Goal: Communication & Community: Answer question/provide support

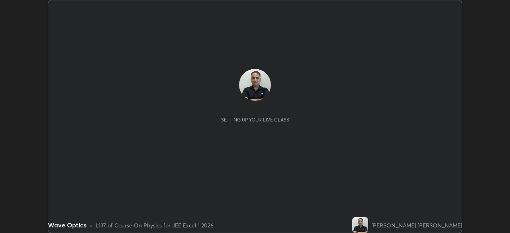
scroll to position [233, 510]
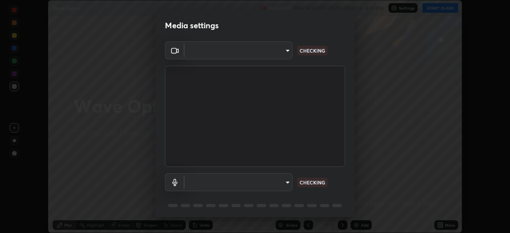
type input "1e49b53be58bf3658c32ba4c8e2538d2601885ca91182b01ba969948c87b8f29"
click at [212, 183] on body "Erase all Wave Optics Recording WAS SCHEDULED TO START AT 4:45 PM Settings STAR…" at bounding box center [255, 116] width 510 height 233
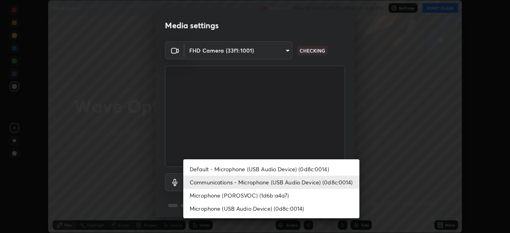
click at [214, 197] on li "Microphone (POROSVOC) (1d6b:a4a7)" at bounding box center [271, 195] width 176 height 13
type input "f32d8c3b204f8e9222a1978582ca186b5ce48eabea52737875809bb333023ea6"
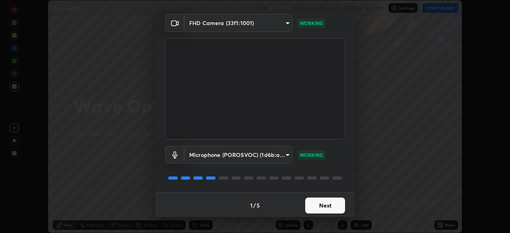
scroll to position [28, 0]
click at [314, 205] on button "Next" at bounding box center [325, 205] width 40 height 16
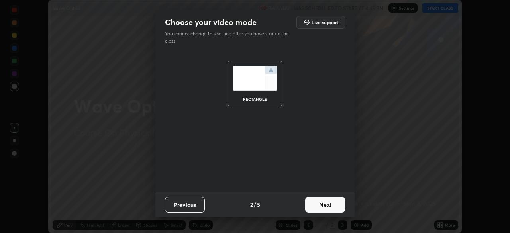
scroll to position [0, 0]
click at [316, 204] on button "Next" at bounding box center [325, 205] width 40 height 16
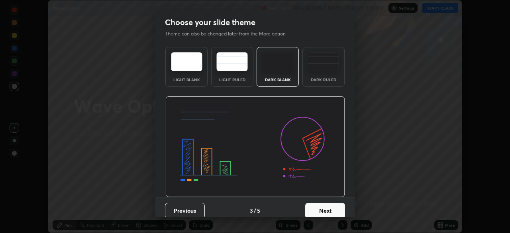
click at [316, 204] on button "Next" at bounding box center [325, 211] width 40 height 16
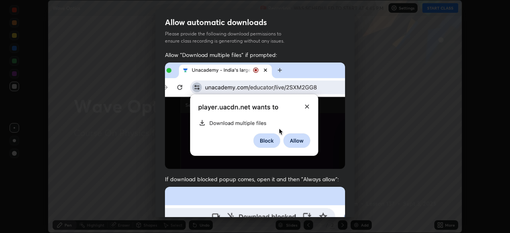
click at [258, 144] on img at bounding box center [255, 116] width 180 height 106
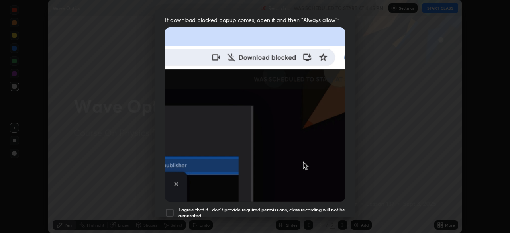
scroll to position [178, 0]
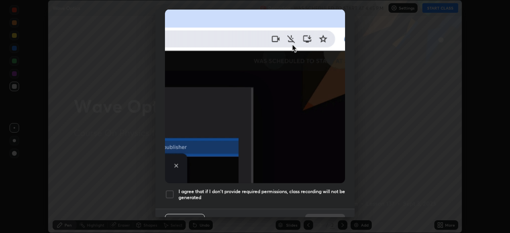
click at [173, 190] on div at bounding box center [170, 195] width 10 height 10
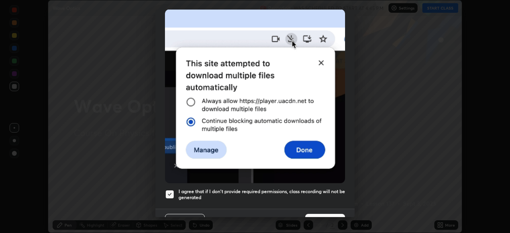
click at [225, 188] on h5 "I agree that if I don't provide required permissions, class recording will not …" at bounding box center [261, 194] width 166 height 12
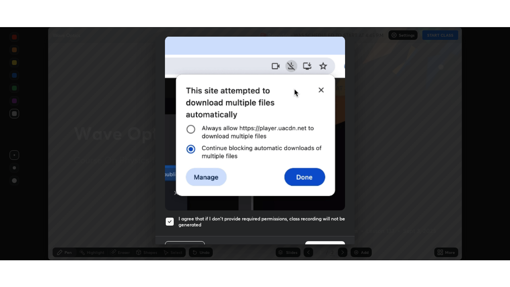
scroll to position [191, 0]
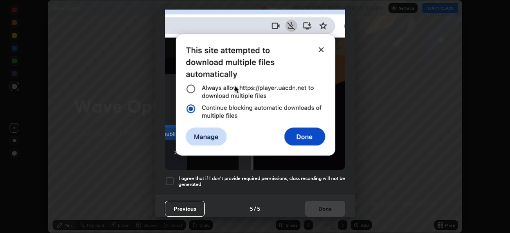
click at [173, 176] on div at bounding box center [170, 181] width 10 height 10
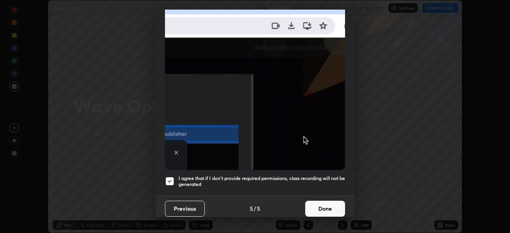
click at [313, 208] on button "Done" at bounding box center [325, 209] width 40 height 16
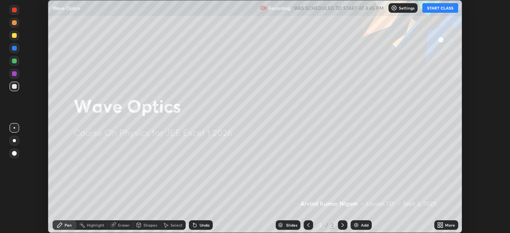
click at [433, 10] on button "START CLASS" at bounding box center [440, 8] width 36 height 10
click at [446, 225] on div "More" at bounding box center [450, 225] width 10 height 4
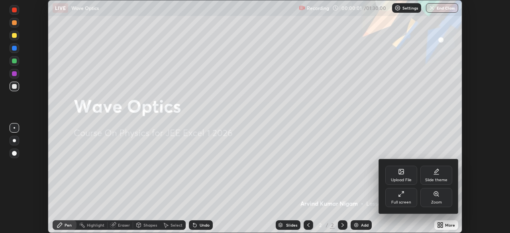
click at [408, 197] on div "Full screen" at bounding box center [401, 197] width 32 height 19
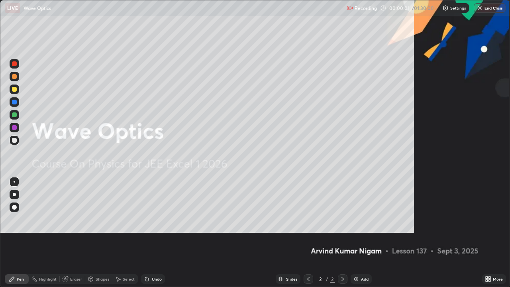
scroll to position [287, 510]
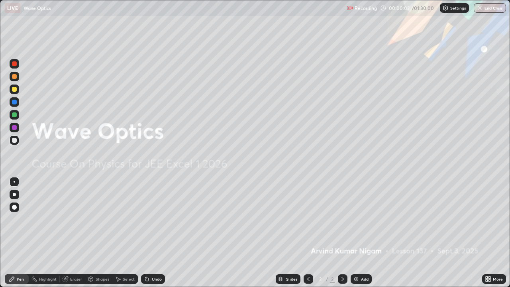
click at [361, 233] on div "Add" at bounding box center [361, 279] width 21 height 10
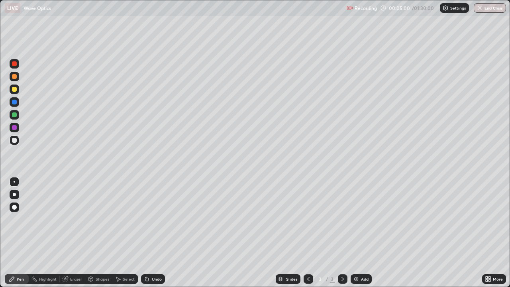
click at [94, 233] on div "Shapes" at bounding box center [98, 279] width 27 height 10
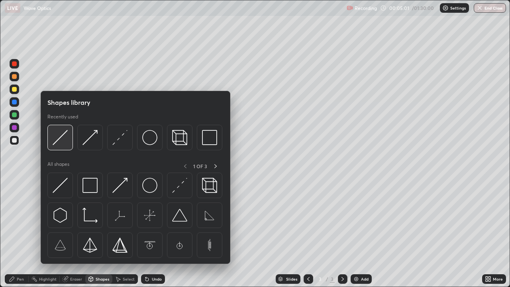
click at [59, 142] on img at bounding box center [60, 137] width 15 height 15
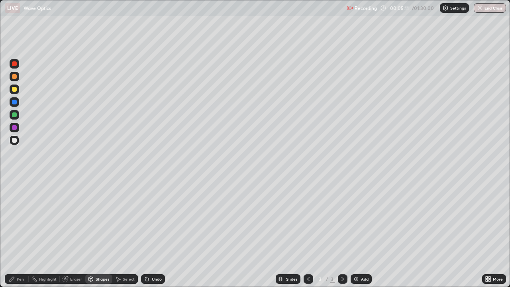
click at [99, 233] on div "Shapes" at bounding box center [103, 279] width 14 height 4
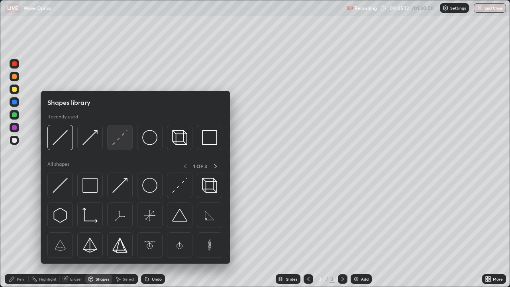
click at [113, 145] on div at bounding box center [119, 137] width 25 height 25
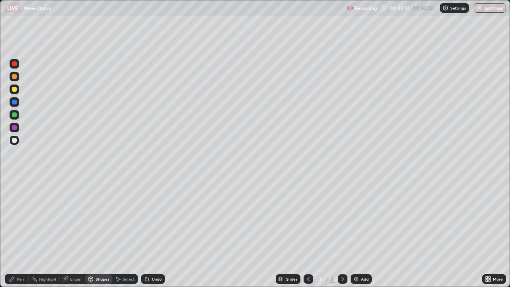
click at [153, 233] on div "Undo" at bounding box center [157, 279] width 10 height 4
click at [99, 233] on div "Shapes" at bounding box center [98, 279] width 27 height 10
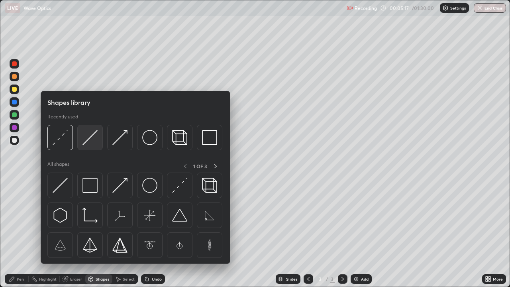
click at [85, 143] on img at bounding box center [89, 137] width 15 height 15
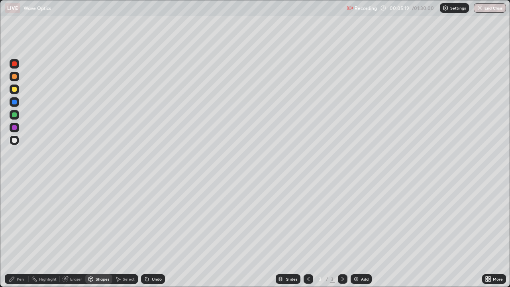
click at [153, 233] on div "Undo" at bounding box center [153, 279] width 24 height 10
click at [151, 233] on div "Undo" at bounding box center [153, 279] width 24 height 10
click at [24, 233] on div "Pen" at bounding box center [20, 279] width 7 height 4
click at [17, 207] on div at bounding box center [15, 207] width 10 height 10
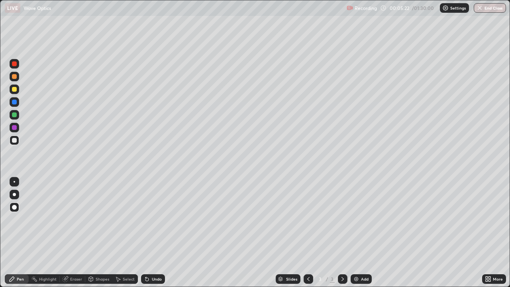
click at [99, 233] on div "Shapes" at bounding box center [103, 279] width 14 height 4
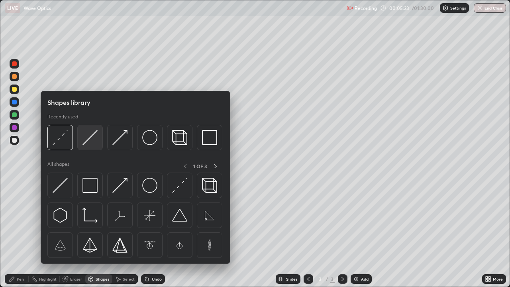
click at [88, 142] on img at bounding box center [89, 137] width 15 height 15
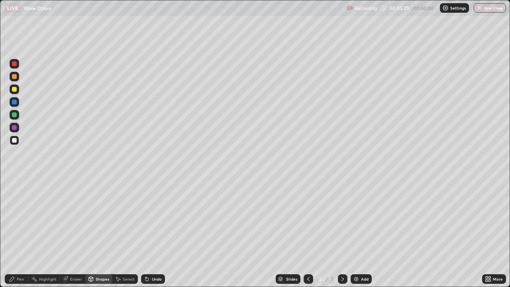
click at [24, 233] on div "Pen" at bounding box center [17, 279] width 24 height 10
click at [15, 181] on div at bounding box center [15, 182] width 2 height 2
click at [101, 233] on div "Shapes" at bounding box center [103, 279] width 14 height 4
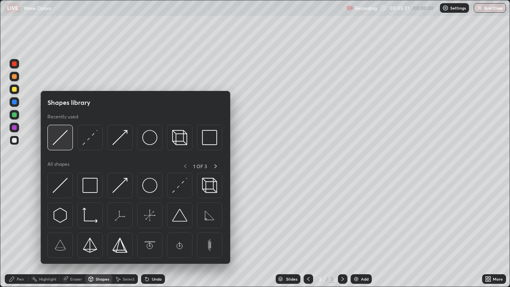
click at [60, 144] on img at bounding box center [60, 137] width 15 height 15
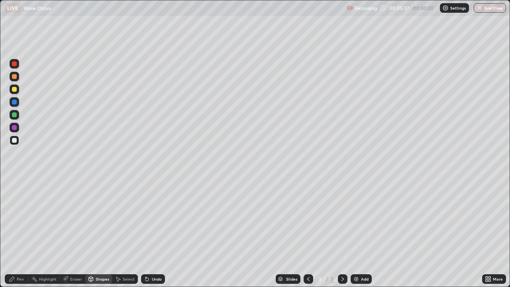
click at [97, 233] on div "Shapes" at bounding box center [103, 279] width 14 height 4
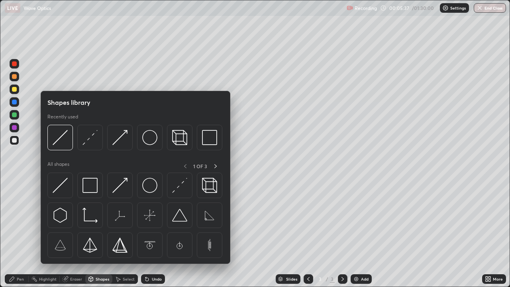
click at [16, 233] on div "Pen" at bounding box center [17, 279] width 24 height 10
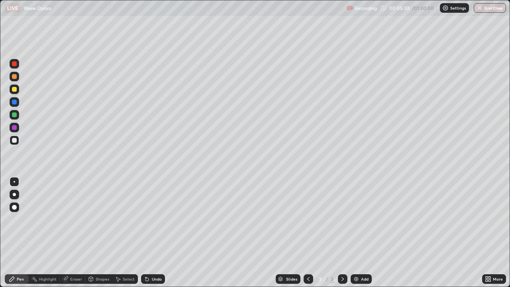
click at [14, 194] on div at bounding box center [14, 194] width 3 height 3
click at [96, 233] on div "Shapes" at bounding box center [103, 279] width 14 height 4
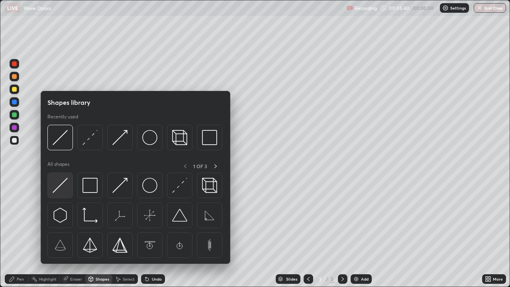
click at [61, 182] on img at bounding box center [60, 185] width 15 height 15
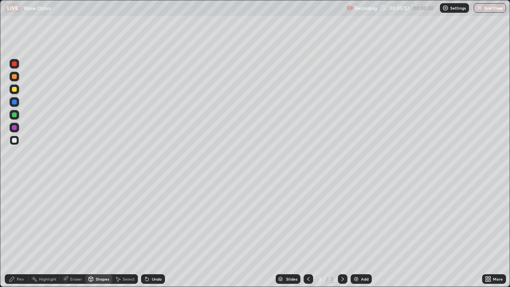
click at [90, 233] on icon at bounding box center [91, 278] width 4 height 1
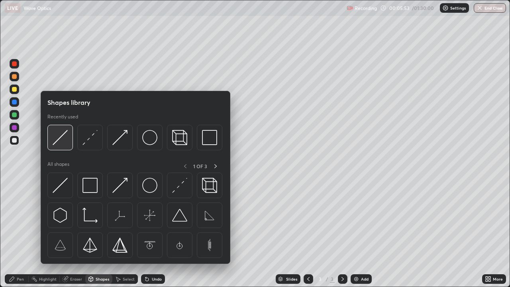
click at [55, 142] on img at bounding box center [60, 137] width 15 height 15
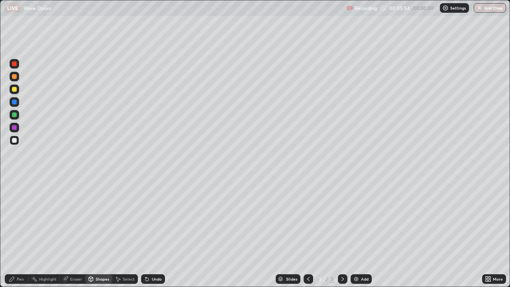
click at [27, 233] on div "Pen" at bounding box center [17, 279] width 24 height 10
click at [14, 182] on div at bounding box center [15, 182] width 2 height 2
click at [100, 233] on div "Shapes" at bounding box center [103, 279] width 14 height 4
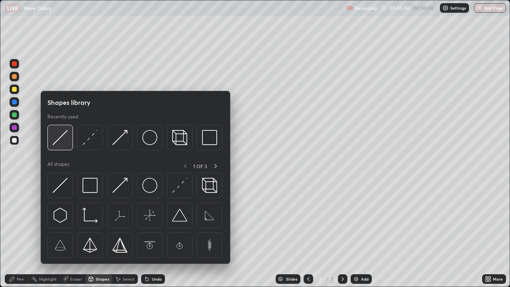
click at [59, 140] on img at bounding box center [60, 137] width 15 height 15
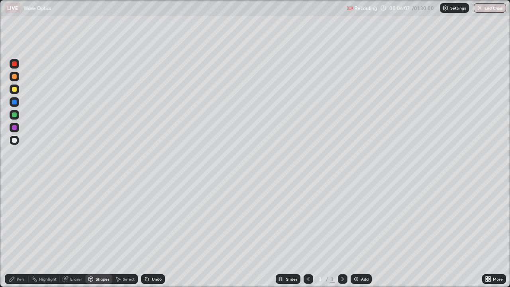
click at [18, 233] on div "Pen" at bounding box center [20, 279] width 7 height 4
click at [153, 233] on div "Undo" at bounding box center [157, 279] width 10 height 4
click at [37, 233] on icon at bounding box center [34, 279] width 6 height 6
click at [19, 233] on div "Pen" at bounding box center [20, 279] width 7 height 4
click at [150, 233] on div "Undo" at bounding box center [153, 279] width 24 height 10
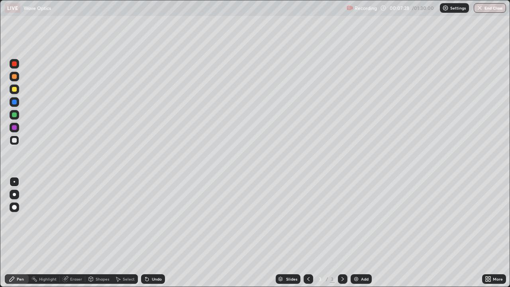
click at [152, 233] on div "Undo" at bounding box center [157, 279] width 10 height 4
click at [153, 233] on div "Undo" at bounding box center [157, 279] width 10 height 4
click at [16, 90] on div at bounding box center [14, 89] width 5 height 5
click at [16, 144] on div at bounding box center [15, 140] width 10 height 10
click at [158, 233] on div "Undo" at bounding box center [157, 279] width 10 height 4
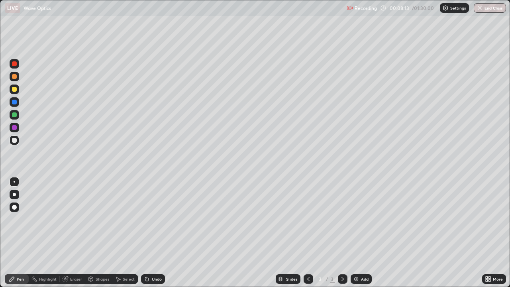
click at [153, 233] on div "Undo" at bounding box center [157, 279] width 10 height 4
click at [154, 233] on div "Undo" at bounding box center [153, 279] width 24 height 10
click at [364, 233] on div "Add" at bounding box center [361, 279] width 21 height 10
click at [15, 89] on div at bounding box center [14, 89] width 5 height 5
click at [153, 233] on div "Undo" at bounding box center [153, 279] width 24 height 10
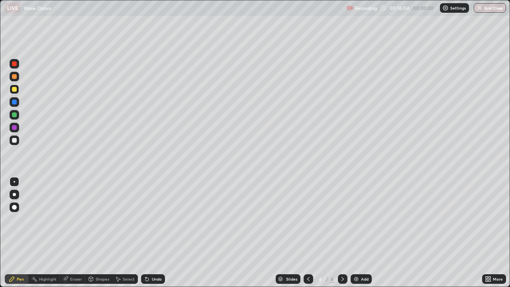
click at [149, 233] on div "Undo" at bounding box center [153, 279] width 24 height 10
click at [353, 233] on img at bounding box center [356, 279] width 6 height 6
click at [18, 143] on div at bounding box center [15, 140] width 10 height 10
click at [305, 233] on div at bounding box center [309, 279] width 10 height 10
click at [356, 233] on img at bounding box center [356, 279] width 6 height 6
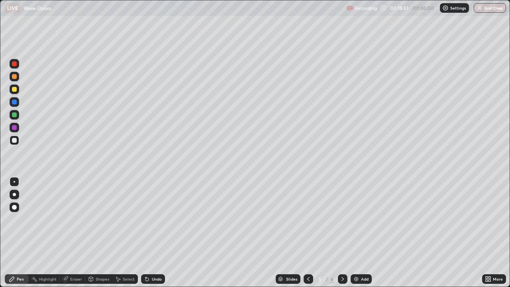
click at [102, 233] on div "Shapes" at bounding box center [103, 279] width 14 height 4
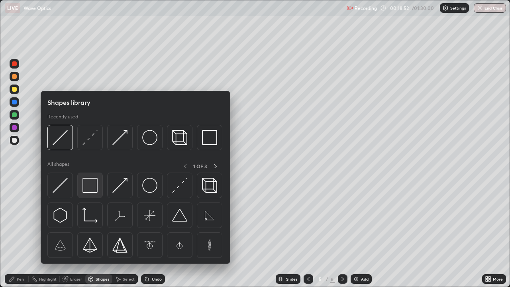
click at [91, 180] on img at bounding box center [89, 185] width 15 height 15
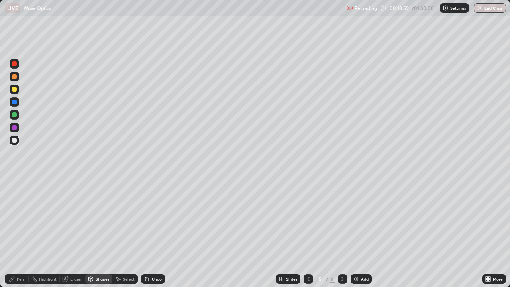
click at [98, 233] on div "Shapes" at bounding box center [103, 279] width 14 height 4
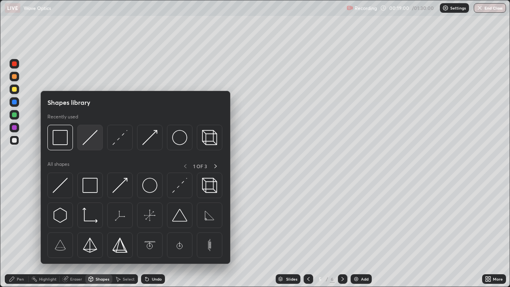
click at [88, 140] on img at bounding box center [89, 137] width 15 height 15
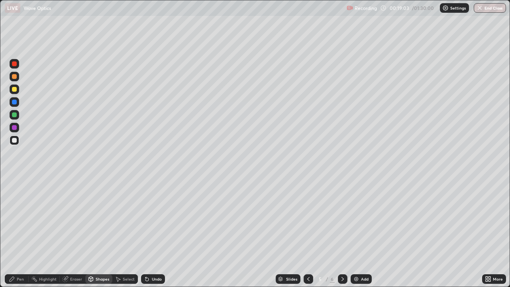
click at [20, 233] on div "Pen" at bounding box center [20, 279] width 7 height 4
click at [100, 233] on div "Shapes" at bounding box center [103, 279] width 14 height 4
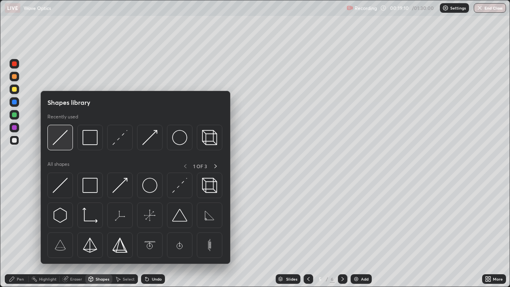
click at [60, 140] on img at bounding box center [60, 137] width 15 height 15
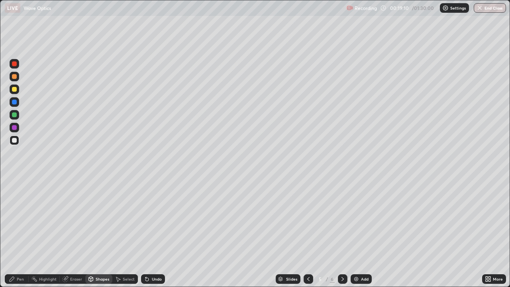
click at [15, 89] on div at bounding box center [14, 89] width 5 height 5
click at [100, 233] on div "Shapes" at bounding box center [103, 279] width 14 height 4
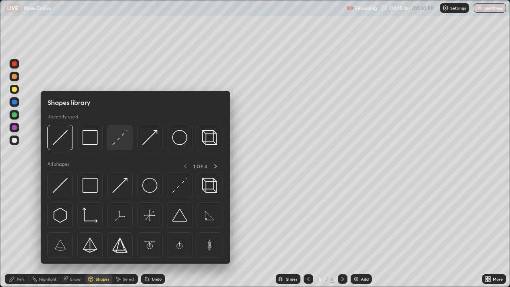
click at [117, 143] on img at bounding box center [119, 137] width 15 height 15
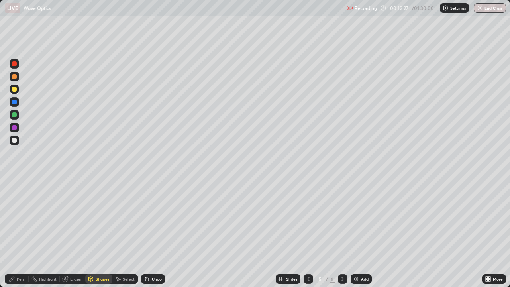
click at [15, 140] on div at bounding box center [14, 140] width 5 height 5
click at [21, 233] on div "Pen" at bounding box center [20, 279] width 7 height 4
click at [15, 101] on div at bounding box center [14, 102] width 5 height 5
click at [339, 233] on icon at bounding box center [342, 279] width 6 height 6
click at [16, 142] on div at bounding box center [15, 140] width 10 height 10
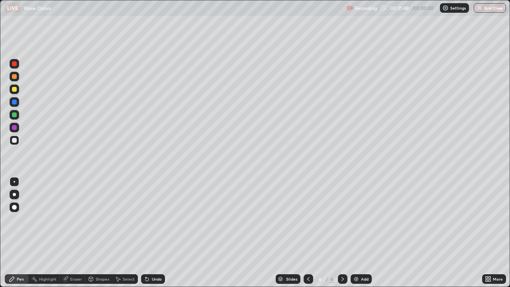
click at [100, 233] on div "Shapes" at bounding box center [103, 279] width 14 height 4
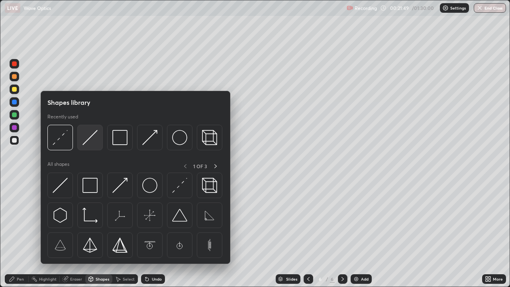
click at [86, 145] on img at bounding box center [89, 137] width 15 height 15
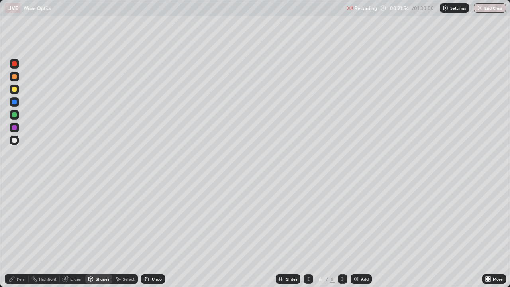
click at [20, 233] on div "Pen" at bounding box center [20, 279] width 7 height 4
click at [103, 233] on div "Shapes" at bounding box center [103, 279] width 14 height 4
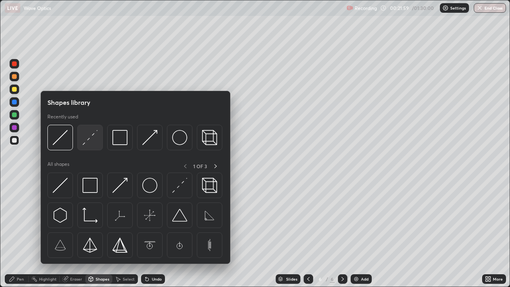
click at [85, 143] on img at bounding box center [89, 137] width 15 height 15
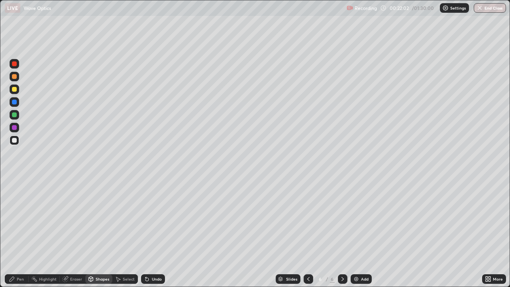
click at [20, 233] on div "Pen" at bounding box center [20, 279] width 7 height 4
click at [16, 92] on div at bounding box center [15, 89] width 10 height 10
click at [101, 233] on div "Shapes" at bounding box center [103, 279] width 14 height 4
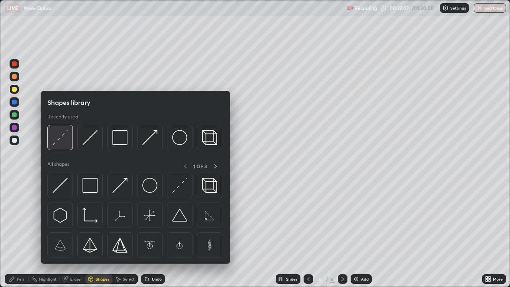
click at [57, 144] on img at bounding box center [60, 137] width 15 height 15
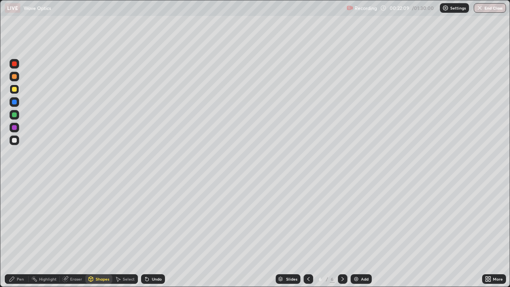
click at [19, 144] on div at bounding box center [15, 140] width 10 height 13
click at [103, 233] on div "Shapes" at bounding box center [103, 279] width 14 height 4
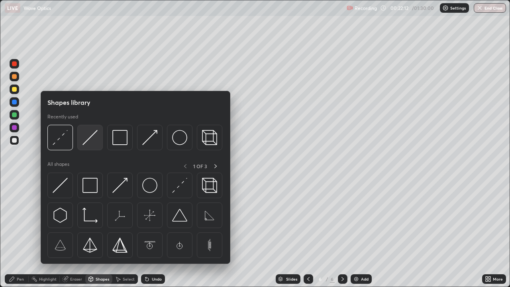
click at [84, 145] on div at bounding box center [89, 137] width 25 height 25
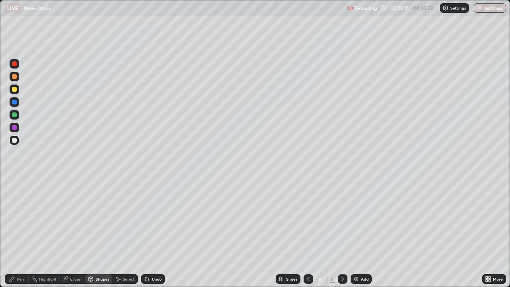
click at [21, 233] on div "Pen" at bounding box center [20, 279] width 7 height 4
click at [97, 233] on div "Shapes" at bounding box center [103, 279] width 14 height 4
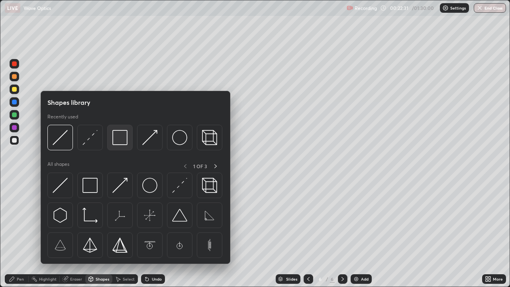
click at [116, 143] on img at bounding box center [119, 137] width 15 height 15
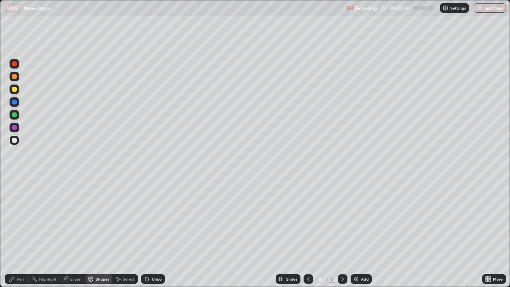
click at [16, 233] on div "Pen" at bounding box center [17, 279] width 24 height 10
click at [90, 233] on icon at bounding box center [91, 278] width 4 height 1
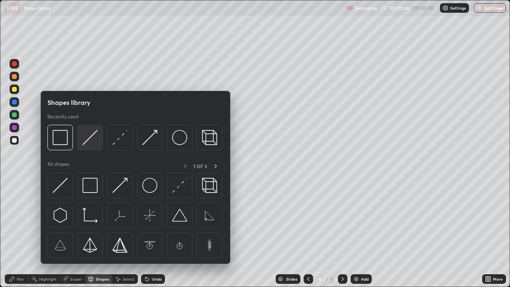
click at [83, 145] on img at bounding box center [89, 137] width 15 height 15
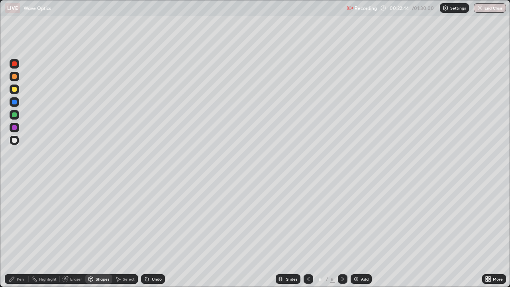
click at [15, 91] on div at bounding box center [14, 89] width 5 height 5
click at [20, 233] on div "Pen" at bounding box center [20, 279] width 7 height 4
click at [308, 233] on icon at bounding box center [308, 279] width 6 height 6
click at [331, 233] on div "6" at bounding box center [332, 278] width 5 height 7
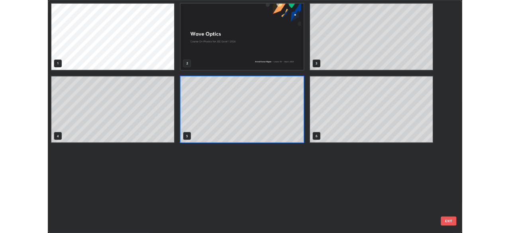
scroll to position [284, 505]
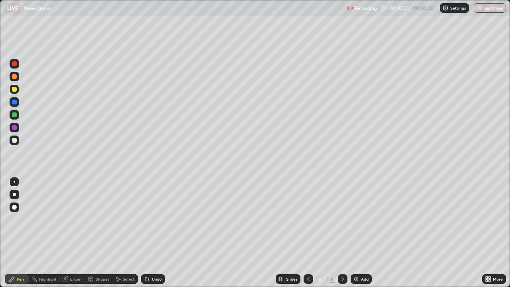
click at [16, 102] on div at bounding box center [14, 102] width 5 height 5
click at [16, 142] on div at bounding box center [14, 140] width 5 height 5
click at [98, 233] on div "Shapes" at bounding box center [98, 279] width 27 height 10
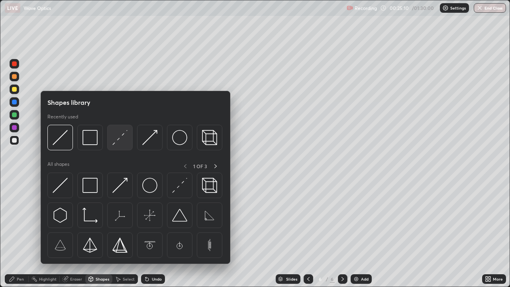
click at [113, 143] on img at bounding box center [119, 137] width 15 height 15
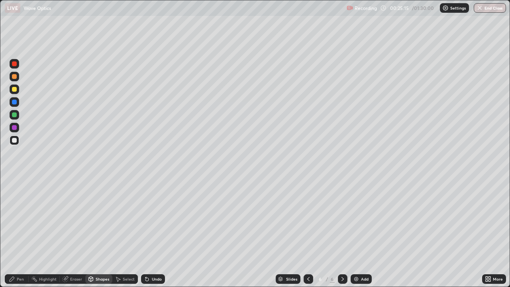
click at [14, 233] on div "Pen" at bounding box center [17, 279] width 24 height 10
click at [161, 233] on div "Undo" at bounding box center [153, 279] width 24 height 10
click at [155, 233] on div "Undo" at bounding box center [157, 279] width 10 height 4
click at [157, 233] on div "Undo" at bounding box center [153, 279] width 24 height 10
click at [15, 92] on div at bounding box center [15, 89] width 10 height 10
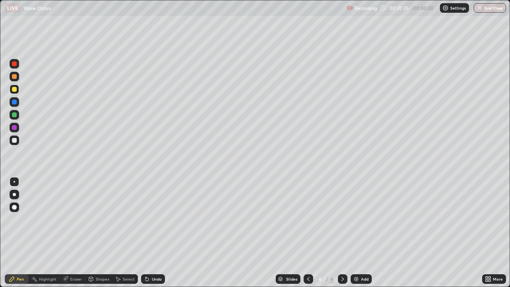
click at [93, 233] on icon at bounding box center [91, 279] width 6 height 6
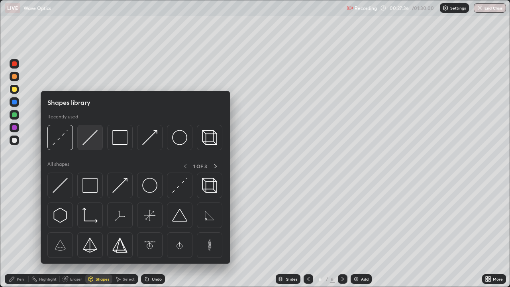
click at [85, 141] on img at bounding box center [89, 137] width 15 height 15
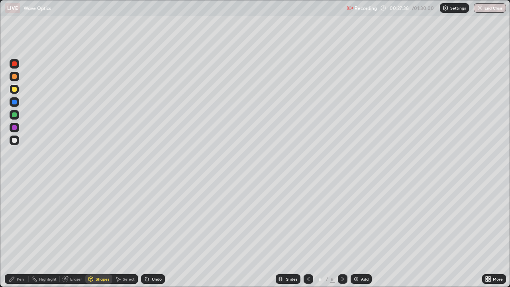
click at [17, 102] on div at bounding box center [15, 102] width 10 height 10
click at [10, 233] on icon at bounding box center [12, 279] width 6 height 6
click at [16, 116] on div at bounding box center [14, 114] width 5 height 5
click at [358, 233] on img at bounding box center [356, 279] width 6 height 6
click at [16, 89] on div at bounding box center [14, 89] width 5 height 5
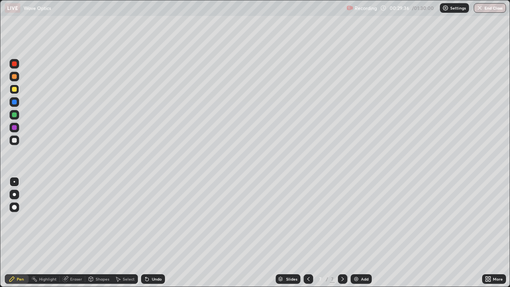
click at [148, 233] on icon at bounding box center [147, 279] width 6 height 6
click at [150, 233] on div "Undo" at bounding box center [153, 279] width 24 height 10
click at [148, 233] on icon at bounding box center [147, 279] width 6 height 6
click at [147, 233] on icon at bounding box center [146, 279] width 3 height 3
click at [47, 233] on div "Highlight" at bounding box center [48, 279] width 18 height 4
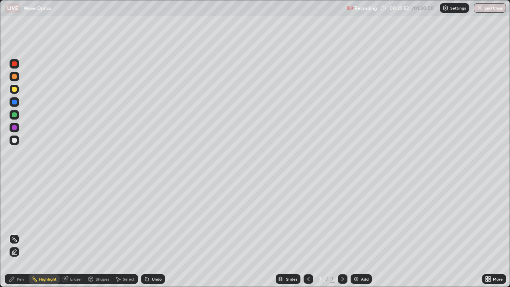
click at [20, 233] on div "Pen" at bounding box center [20, 279] width 7 height 4
click at [14, 144] on div at bounding box center [15, 140] width 10 height 10
click at [304, 233] on div at bounding box center [309, 279] width 10 height 10
click at [342, 233] on icon at bounding box center [342, 279] width 6 height 6
click at [359, 233] on div "Add" at bounding box center [361, 279] width 21 height 10
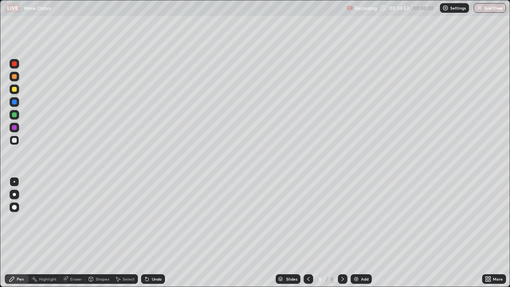
click at [16, 102] on div at bounding box center [14, 102] width 5 height 5
click at [15, 114] on div at bounding box center [14, 114] width 5 height 5
click at [152, 233] on div "Undo" at bounding box center [157, 279] width 10 height 4
click at [149, 233] on div "Undo" at bounding box center [153, 279] width 24 height 10
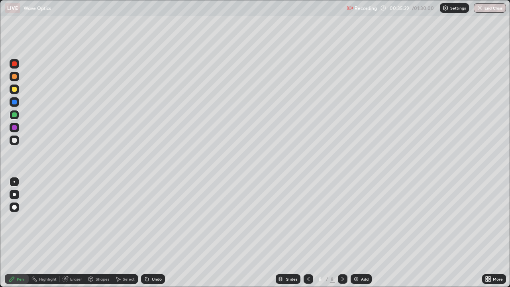
click at [149, 233] on icon at bounding box center [147, 279] width 6 height 6
click at [148, 233] on icon at bounding box center [147, 279] width 6 height 6
click at [149, 233] on div "Undo" at bounding box center [153, 279] width 24 height 10
click at [150, 233] on div "Undo" at bounding box center [153, 279] width 24 height 10
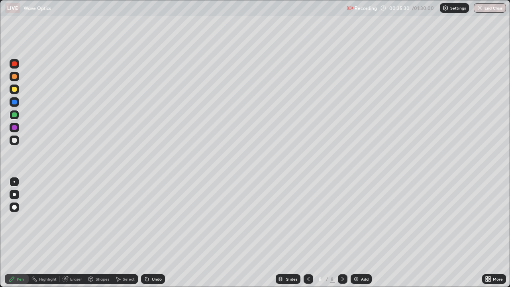
click at [149, 233] on div "Undo" at bounding box center [153, 279] width 24 height 10
click at [150, 233] on div "Undo" at bounding box center [153, 279] width 24 height 10
click at [147, 233] on icon at bounding box center [147, 279] width 6 height 6
click at [145, 233] on icon at bounding box center [146, 279] width 3 height 3
click at [150, 233] on div "Undo" at bounding box center [153, 279] width 24 height 10
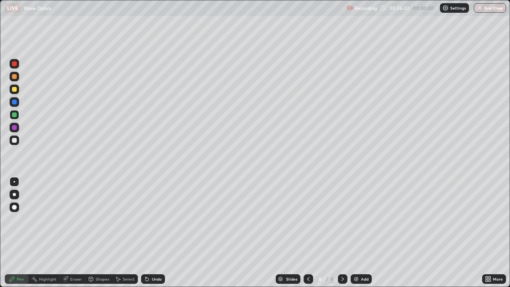
click at [74, 233] on div "Eraser" at bounding box center [76, 279] width 12 height 4
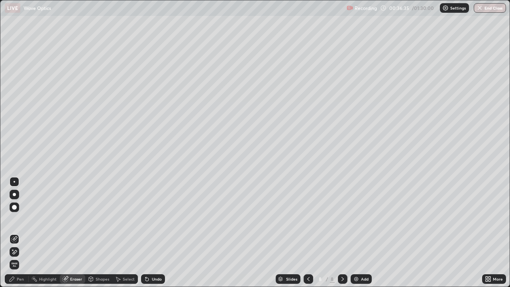
click at [25, 233] on div "Pen" at bounding box center [17, 279] width 24 height 10
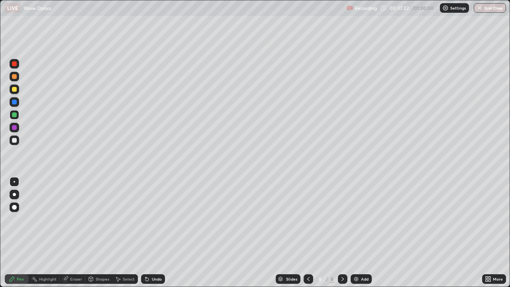
click at [72, 233] on div "Eraser" at bounding box center [76, 279] width 12 height 4
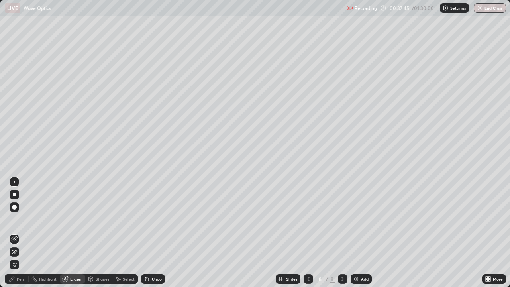
click at [24, 233] on div "Pen" at bounding box center [20, 279] width 7 height 4
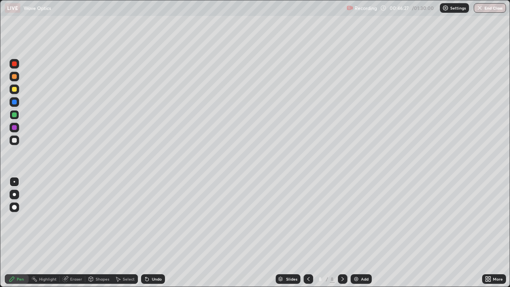
click at [358, 233] on img at bounding box center [356, 279] width 6 height 6
click at [15, 141] on div at bounding box center [14, 140] width 5 height 5
click at [79, 233] on div "Eraser" at bounding box center [72, 279] width 25 height 10
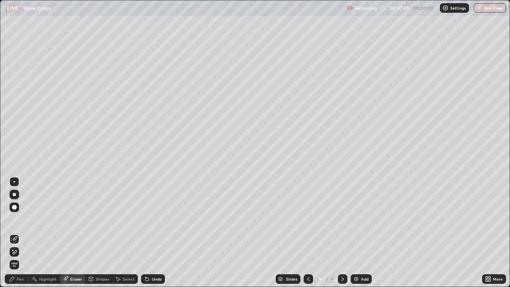
click at [23, 233] on div "Pen" at bounding box center [20, 279] width 7 height 4
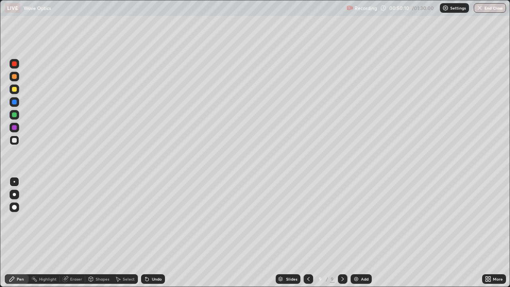
click at [71, 233] on div "Eraser" at bounding box center [76, 279] width 12 height 4
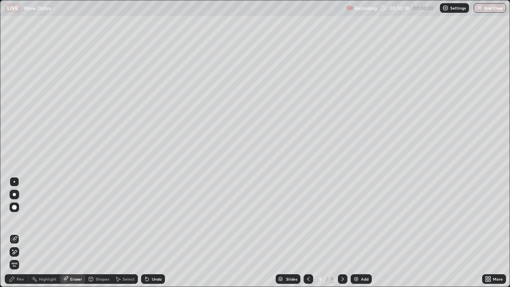
click at [20, 233] on div "Pen" at bounding box center [20, 279] width 7 height 4
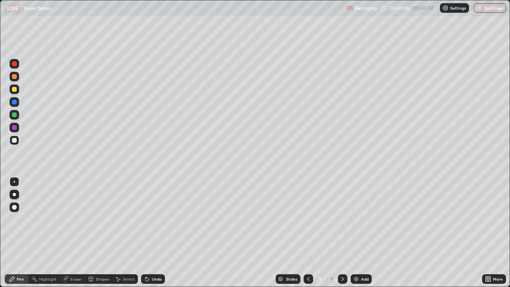
click at [356, 233] on div "Add" at bounding box center [361, 279] width 21 height 10
click at [307, 233] on icon at bounding box center [308, 279] width 6 height 6
click at [18, 90] on div at bounding box center [15, 89] width 10 height 10
click at [355, 233] on img at bounding box center [356, 279] width 6 height 6
click at [311, 233] on div at bounding box center [309, 279] width 10 height 10
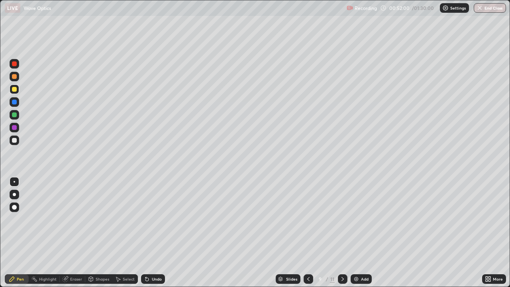
click at [343, 233] on icon at bounding box center [342, 279] width 6 height 6
click at [342, 233] on icon at bounding box center [342, 279] width 6 height 6
click at [125, 233] on div "Select" at bounding box center [129, 279] width 12 height 4
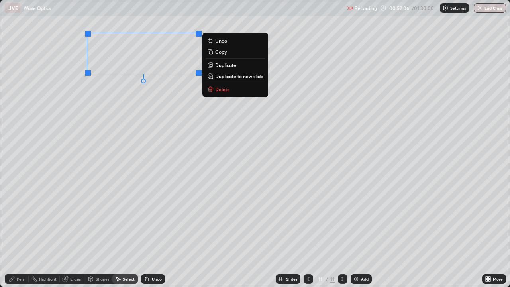
click at [219, 52] on p "Copy" at bounding box center [221, 52] width 12 height 6
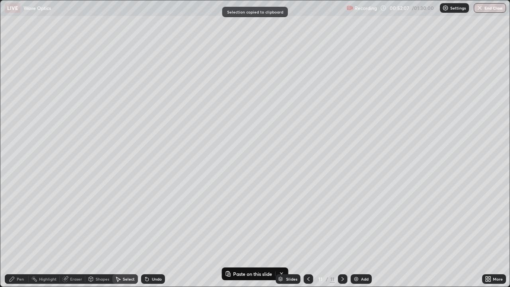
click at [308, 233] on icon at bounding box center [308, 279] width 6 height 6
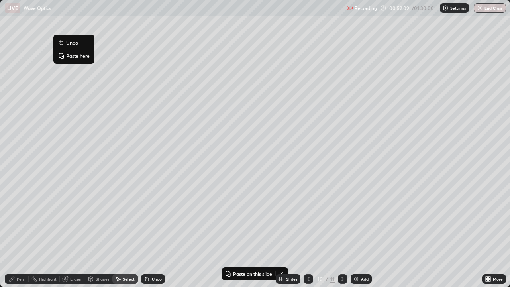
click at [66, 53] on p "Paste here" at bounding box center [78, 56] width 24 height 6
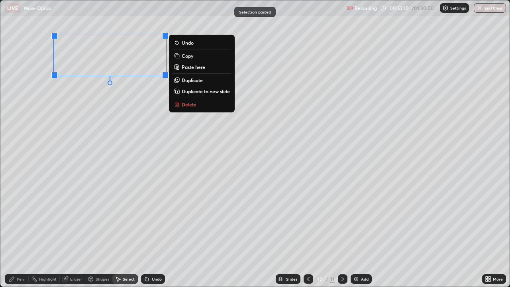
click at [55, 114] on div "0 ° Undo Copy Paste here Duplicate Duplicate to new slide Delete" at bounding box center [254, 143] width 509 height 286
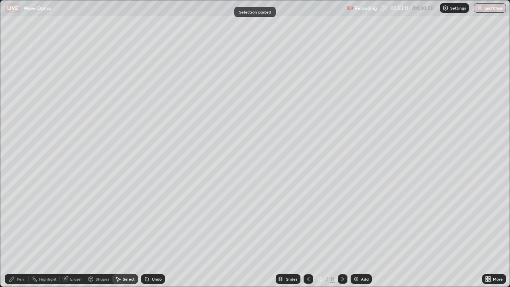
click at [25, 233] on div "Pen" at bounding box center [17, 279] width 24 height 10
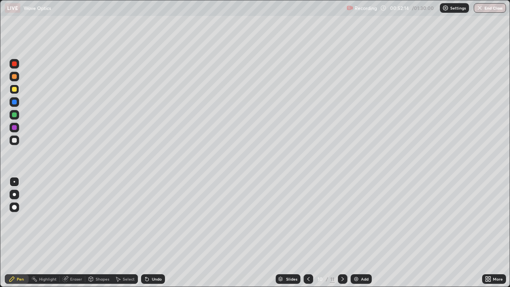
click at [308, 233] on icon at bounding box center [308, 279] width 6 height 6
click at [341, 233] on div at bounding box center [343, 279] width 10 height 16
click at [308, 233] on icon at bounding box center [308, 279] width 6 height 6
click at [341, 233] on div at bounding box center [343, 279] width 10 height 10
click at [306, 233] on icon at bounding box center [308, 279] width 6 height 6
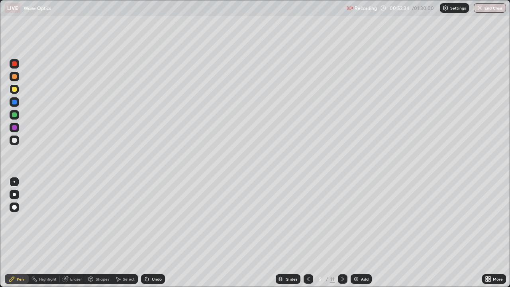
click at [342, 233] on icon at bounding box center [342, 279] width 6 height 6
click at [12, 103] on div at bounding box center [14, 102] width 5 height 5
click at [19, 141] on div at bounding box center [15, 140] width 10 height 10
click at [149, 233] on icon at bounding box center [147, 279] width 6 height 6
click at [149, 233] on div "Undo" at bounding box center [153, 279] width 24 height 10
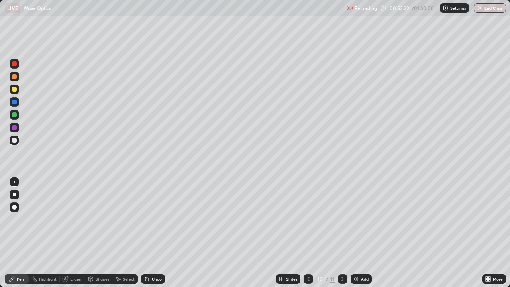
click at [148, 233] on icon at bounding box center [147, 279] width 6 height 6
click at [145, 233] on icon at bounding box center [146, 279] width 3 height 3
click at [311, 233] on div at bounding box center [309, 279] width 10 height 10
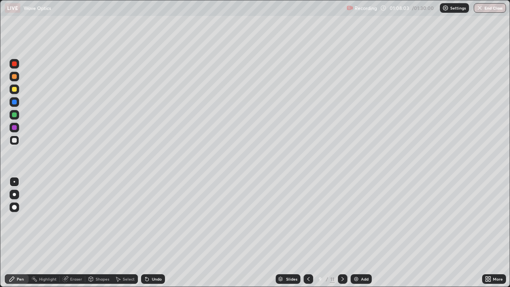
click at [341, 233] on icon at bounding box center [342, 279] width 6 height 6
click at [343, 233] on div at bounding box center [343, 279] width 10 height 10
click at [362, 233] on div "Add" at bounding box center [365, 279] width 8 height 4
click at [311, 233] on div at bounding box center [309, 279] width 10 height 10
click at [127, 233] on div "Select" at bounding box center [129, 279] width 12 height 4
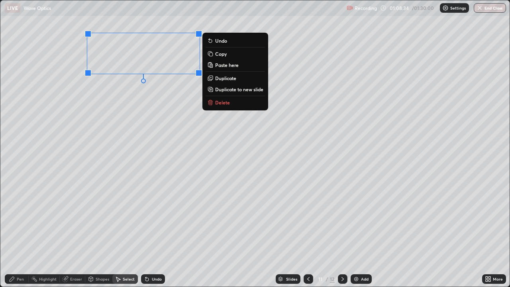
click at [229, 104] on p "Delete" at bounding box center [222, 102] width 15 height 6
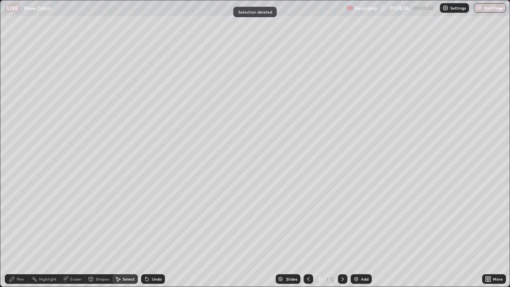
click at [482, 233] on div "More" at bounding box center [494, 279] width 24 height 10
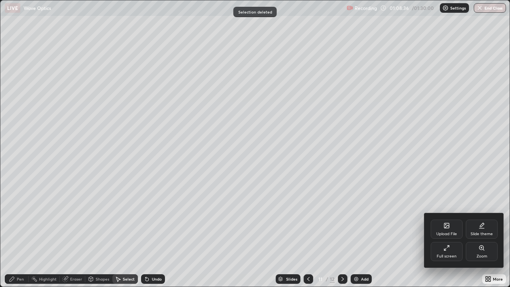
click at [454, 233] on div "Full screen" at bounding box center [447, 256] width 20 height 4
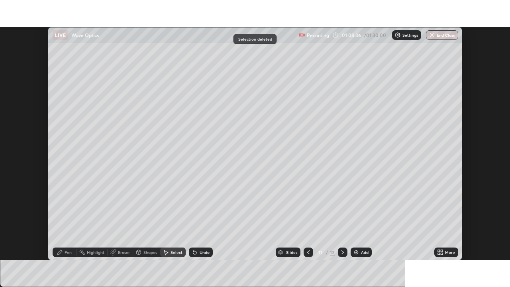
scroll to position [39599, 39322]
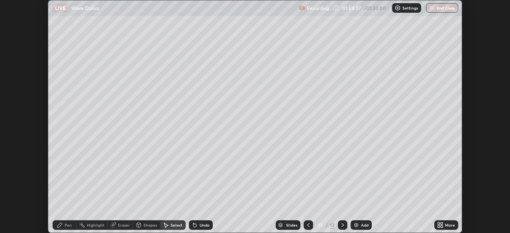
click at [439, 226] on icon at bounding box center [439, 226] width 2 height 2
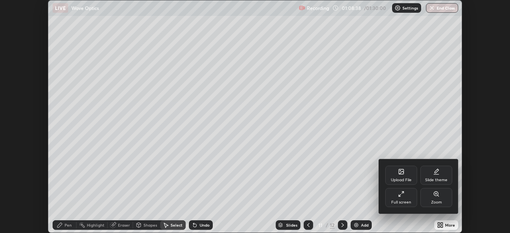
click at [406, 203] on div "Full screen" at bounding box center [401, 202] width 20 height 4
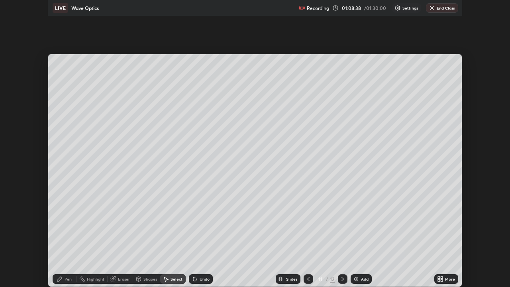
scroll to position [287, 510]
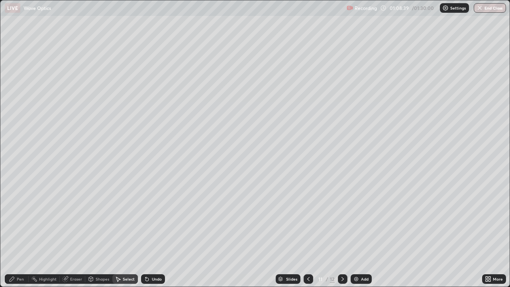
click at [22, 233] on div "Pen" at bounding box center [20, 279] width 7 height 4
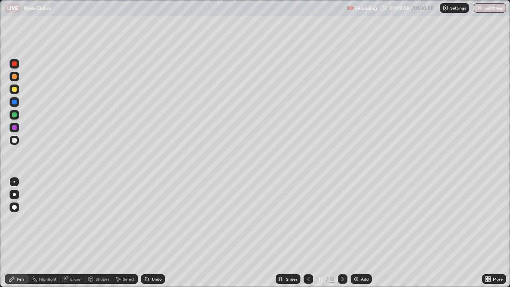
click at [16, 141] on div at bounding box center [14, 140] width 5 height 5
click at [100, 233] on div "Shapes" at bounding box center [103, 279] width 14 height 4
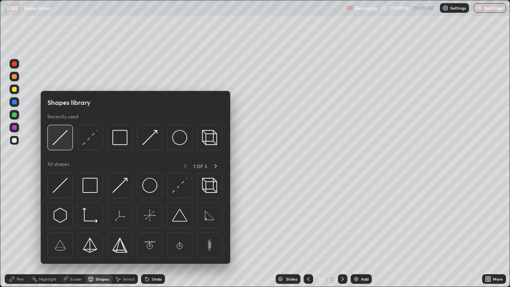
click at [59, 145] on img at bounding box center [60, 137] width 15 height 15
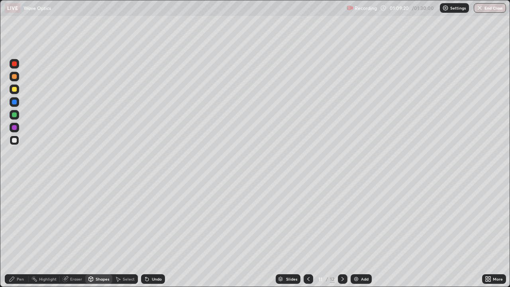
click at [100, 233] on div "Shapes" at bounding box center [103, 279] width 14 height 4
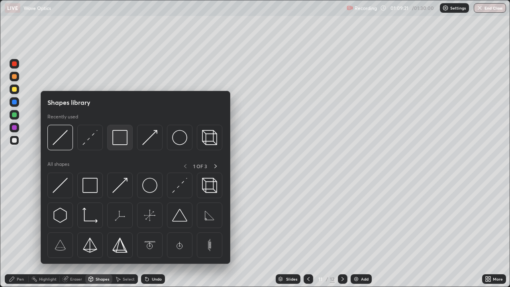
click at [121, 141] on img at bounding box center [119, 137] width 15 height 15
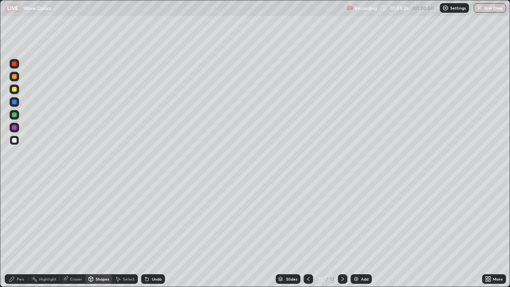
click at [18, 233] on div "Pen" at bounding box center [20, 279] width 7 height 4
click at [98, 233] on div "Shapes" at bounding box center [103, 279] width 14 height 4
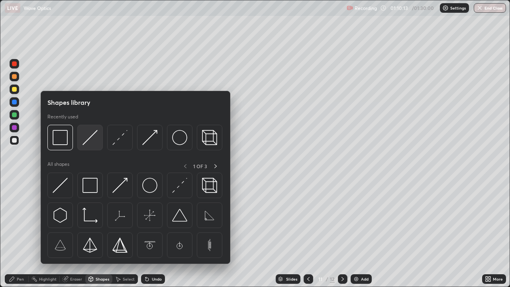
click at [87, 144] on img at bounding box center [89, 137] width 15 height 15
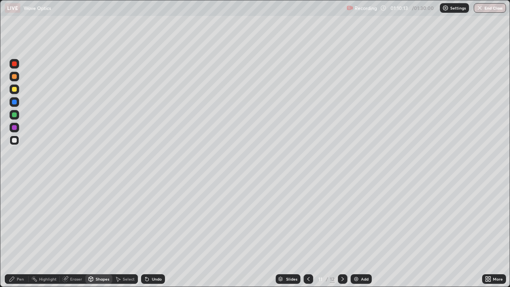
click at [15, 89] on div at bounding box center [14, 89] width 5 height 5
click at [20, 233] on div "Pen" at bounding box center [17, 279] width 24 height 10
click at [15, 140] on div at bounding box center [14, 140] width 5 height 5
click at [155, 233] on div "Undo" at bounding box center [157, 279] width 10 height 4
click at [152, 233] on div "Undo" at bounding box center [157, 279] width 10 height 4
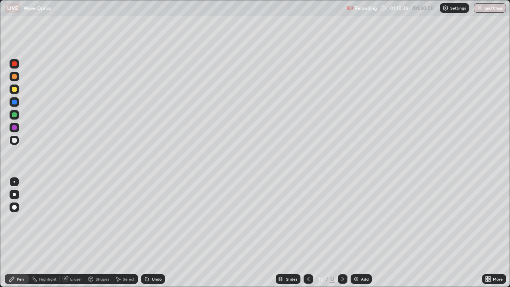
click at [158, 233] on div "Undo" at bounding box center [157, 279] width 10 height 4
click at [156, 233] on div "Undo" at bounding box center [157, 279] width 10 height 4
click at [153, 233] on div "Undo" at bounding box center [153, 279] width 24 height 10
click at [152, 233] on div "Undo" at bounding box center [157, 279] width 10 height 4
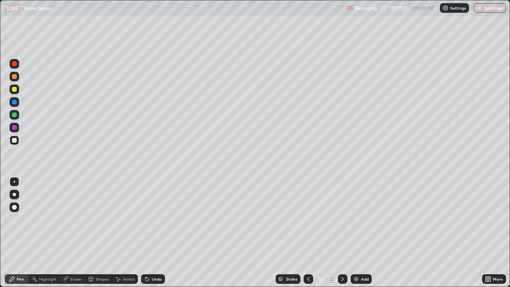
click at [149, 233] on div "Undo" at bounding box center [153, 279] width 24 height 10
click at [150, 233] on div "Undo" at bounding box center [153, 279] width 24 height 10
click at [152, 233] on div "Undo" at bounding box center [157, 279] width 10 height 4
click at [146, 233] on icon at bounding box center [146, 279] width 3 height 3
click at [342, 233] on icon at bounding box center [342, 279] width 6 height 6
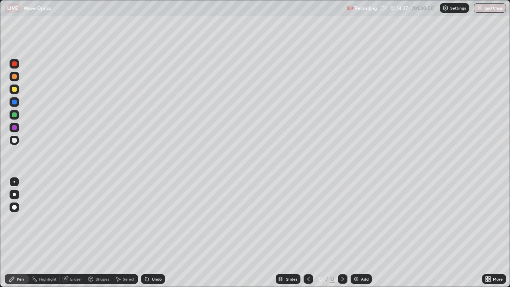
click at [92, 233] on icon at bounding box center [91, 278] width 4 height 5
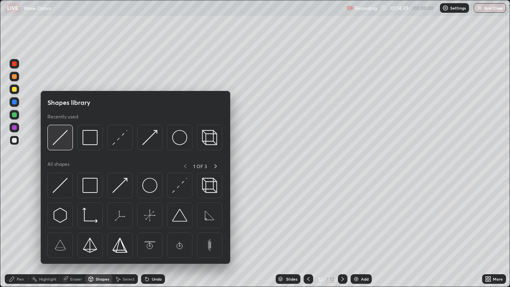
click at [59, 141] on img at bounding box center [60, 137] width 15 height 15
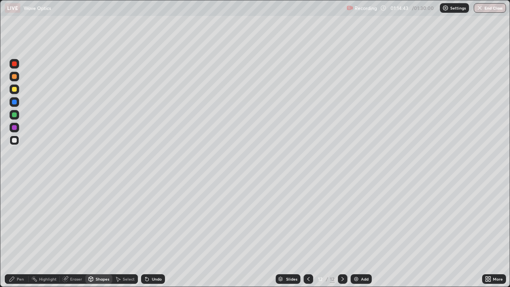
click at [25, 233] on div "Pen" at bounding box center [17, 279] width 24 height 10
click at [15, 89] on div at bounding box center [14, 89] width 5 height 5
click at [153, 233] on div "Undo" at bounding box center [157, 279] width 10 height 4
click at [154, 233] on div "Undo" at bounding box center [157, 279] width 10 height 4
click at [153, 233] on div "Undo" at bounding box center [153, 279] width 24 height 10
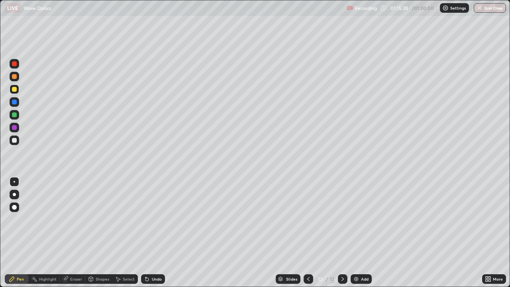
click at [173, 14] on div "LIVE Wave Optics" at bounding box center [174, 8] width 339 height 16
click at [14, 103] on div at bounding box center [14, 102] width 5 height 5
click at [16, 204] on div at bounding box center [15, 207] width 10 height 10
click at [14, 182] on div at bounding box center [15, 182] width 2 height 2
click at [67, 233] on icon at bounding box center [65, 279] width 6 height 6
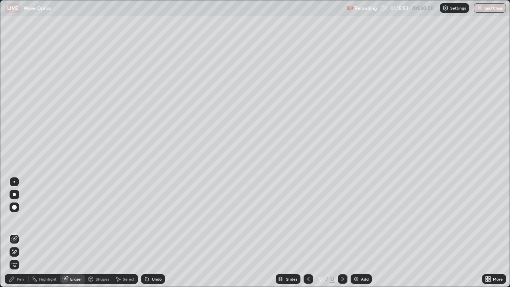
click at [18, 233] on div "Pen" at bounding box center [20, 279] width 7 height 4
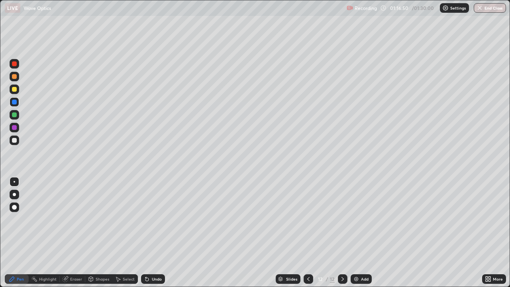
click at [76, 233] on div "Eraser" at bounding box center [76, 279] width 12 height 4
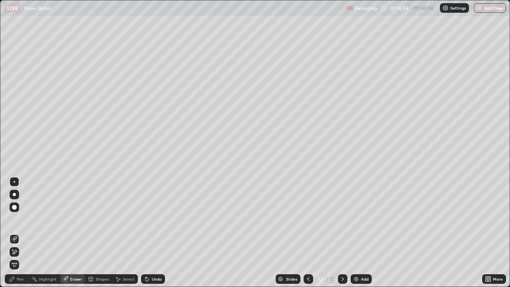
click at [19, 233] on div "Pen" at bounding box center [20, 279] width 7 height 4
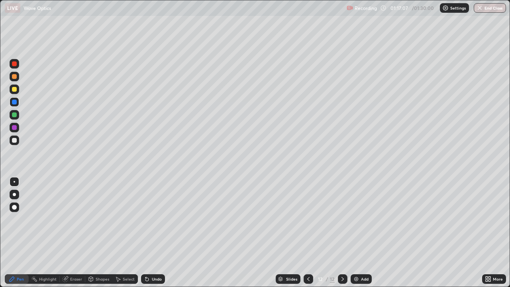
click at [153, 233] on div "Undo" at bounding box center [157, 279] width 10 height 4
click at [157, 233] on div "Undo" at bounding box center [157, 279] width 10 height 4
click at [309, 233] on icon at bounding box center [308, 279] width 6 height 6
click at [342, 233] on icon at bounding box center [342, 279] width 6 height 6
click at [15, 89] on div at bounding box center [14, 89] width 5 height 5
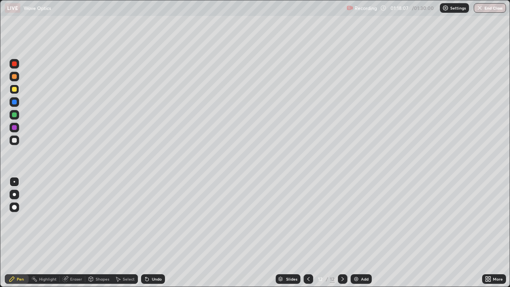
click at [156, 233] on div "Undo" at bounding box center [157, 279] width 10 height 4
click at [147, 233] on icon at bounding box center [146, 279] width 3 height 3
click at [305, 233] on icon at bounding box center [308, 279] width 6 height 6
click at [341, 233] on icon at bounding box center [342, 279] width 2 height 4
click at [307, 233] on icon at bounding box center [308, 279] width 2 height 4
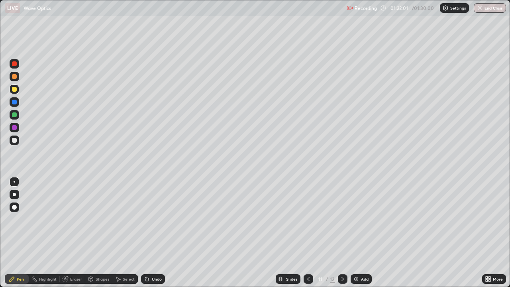
click at [341, 233] on div at bounding box center [343, 279] width 10 height 10
click at [353, 233] on img at bounding box center [356, 279] width 6 height 6
click at [15, 140] on div at bounding box center [14, 140] width 5 height 5
click at [97, 233] on div "Shapes" at bounding box center [103, 279] width 14 height 4
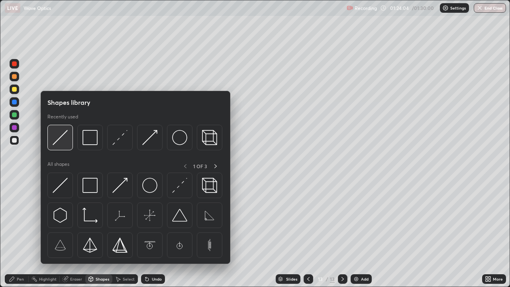
click at [63, 141] on img at bounding box center [60, 137] width 15 height 15
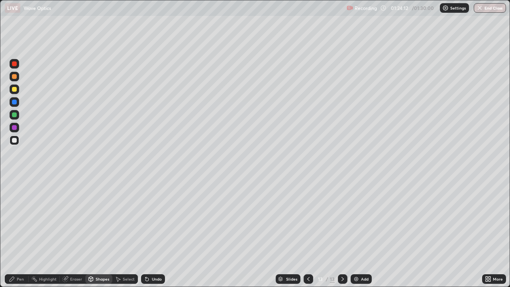
click at [21, 233] on div "Pen" at bounding box center [20, 279] width 7 height 4
click at [98, 233] on div "Shapes" at bounding box center [103, 279] width 14 height 4
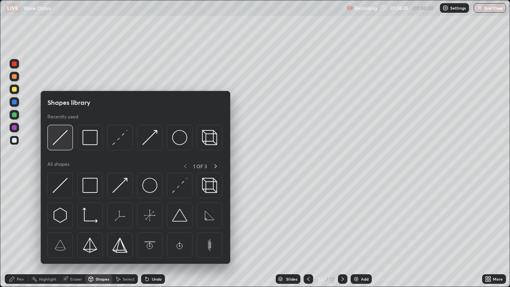
click at [62, 138] on img at bounding box center [60, 137] width 15 height 15
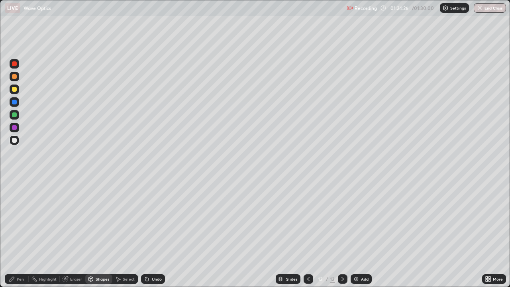
click at [16, 89] on div at bounding box center [14, 89] width 5 height 5
click at [95, 233] on div "Shapes" at bounding box center [98, 279] width 27 height 10
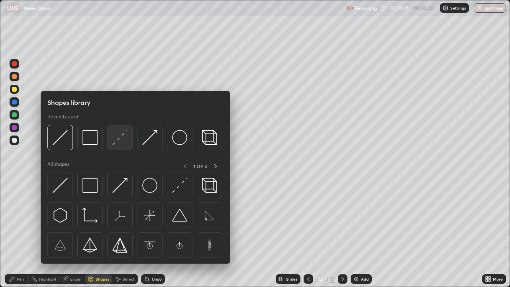
click at [114, 144] on img at bounding box center [119, 137] width 15 height 15
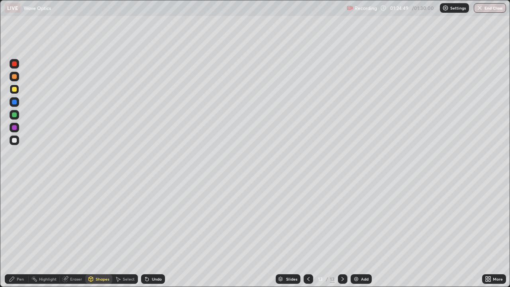
click at [149, 233] on div "Undo" at bounding box center [153, 279] width 24 height 10
click at [14, 139] on div at bounding box center [14, 140] width 5 height 5
click at [101, 233] on div "Shapes" at bounding box center [103, 279] width 14 height 4
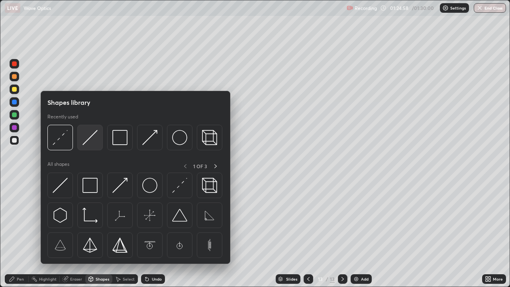
click at [88, 139] on img at bounding box center [89, 137] width 15 height 15
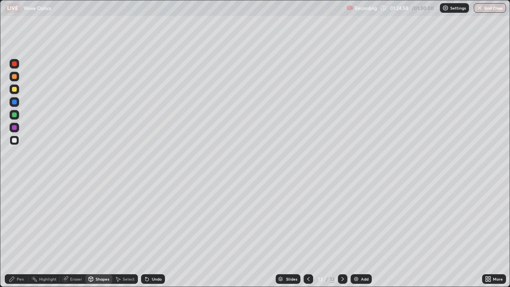
click at [18, 89] on div at bounding box center [15, 89] width 10 height 10
click at [20, 233] on div "Pen" at bounding box center [20, 279] width 7 height 4
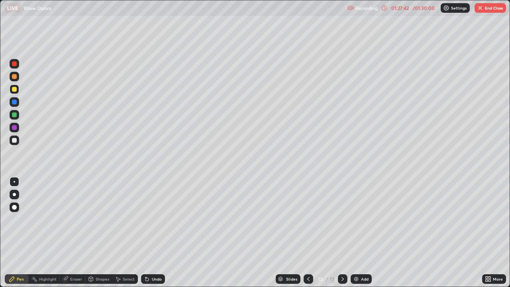
click at [489, 11] on button "End Class" at bounding box center [489, 8] width 31 height 10
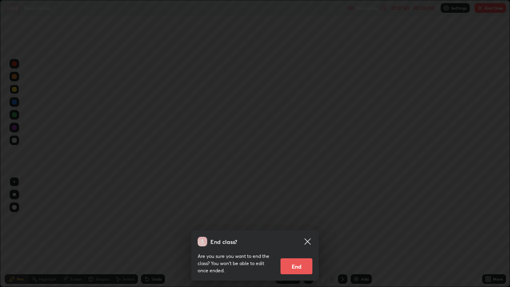
click at [300, 233] on button "End" at bounding box center [296, 266] width 32 height 16
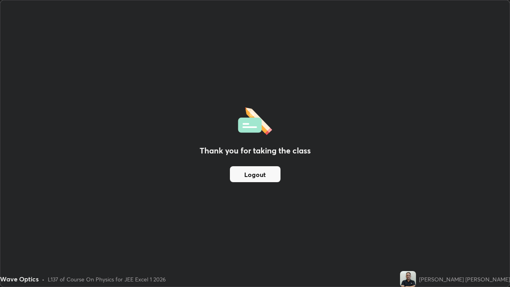
click at [252, 172] on button "Logout" at bounding box center [255, 174] width 51 height 16
